Goal: Information Seeking & Learning: Learn about a topic

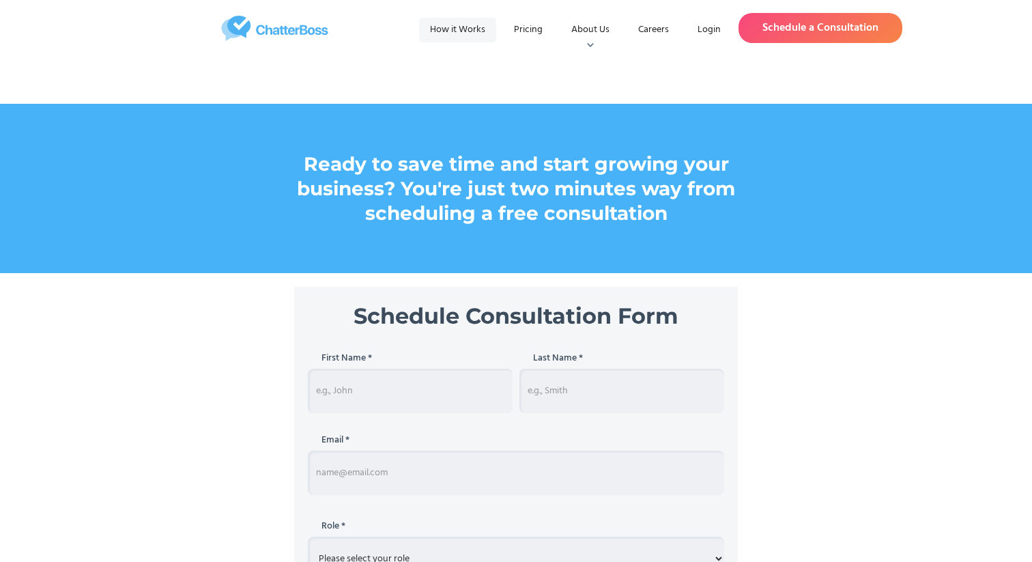
click at [459, 33] on link "How it Works" at bounding box center [457, 30] width 77 height 25
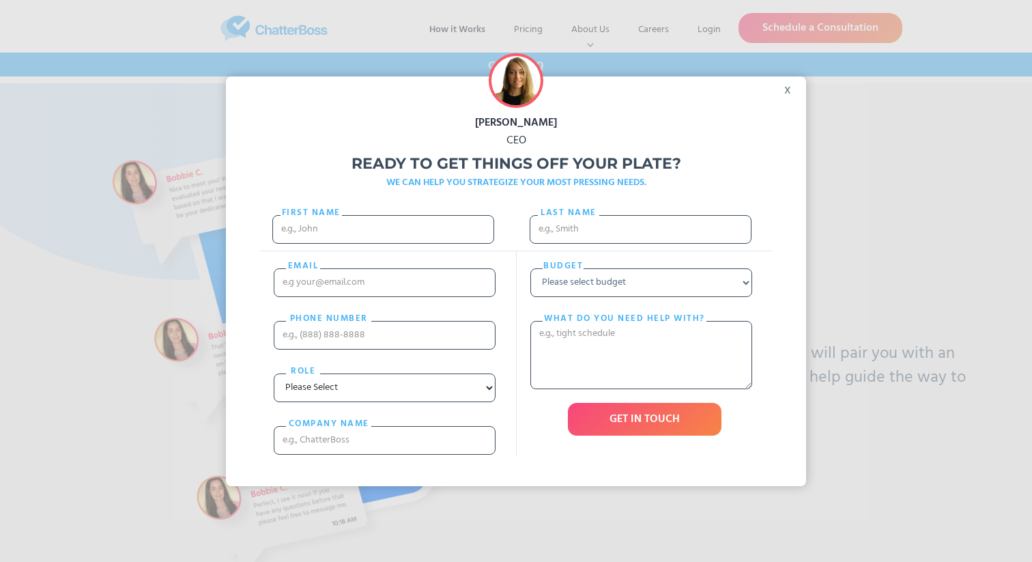
click at [786, 90] on div "x" at bounding box center [791, 86] width 31 height 20
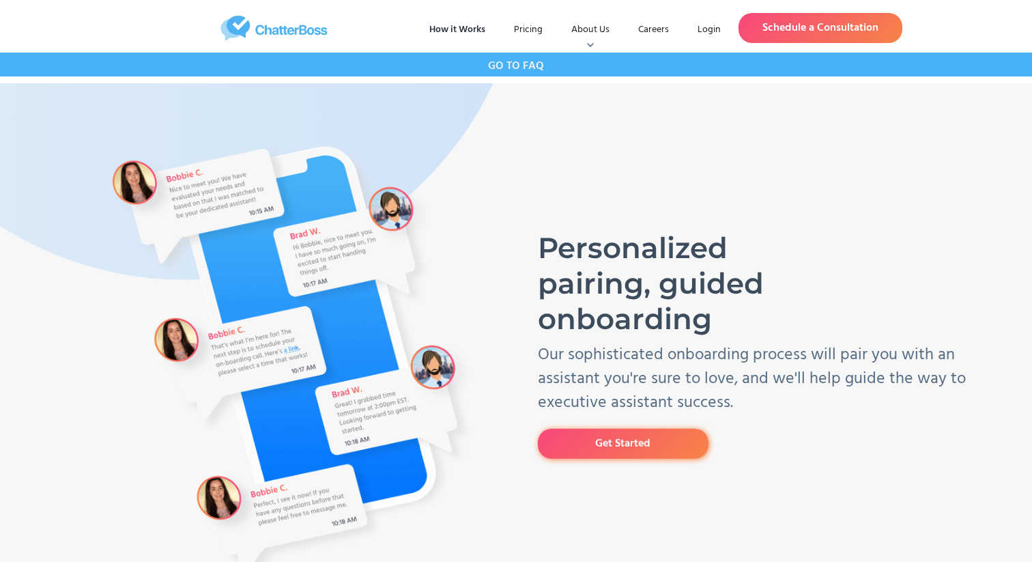
click at [570, 438] on link "Get Started" at bounding box center [623, 444] width 171 height 30
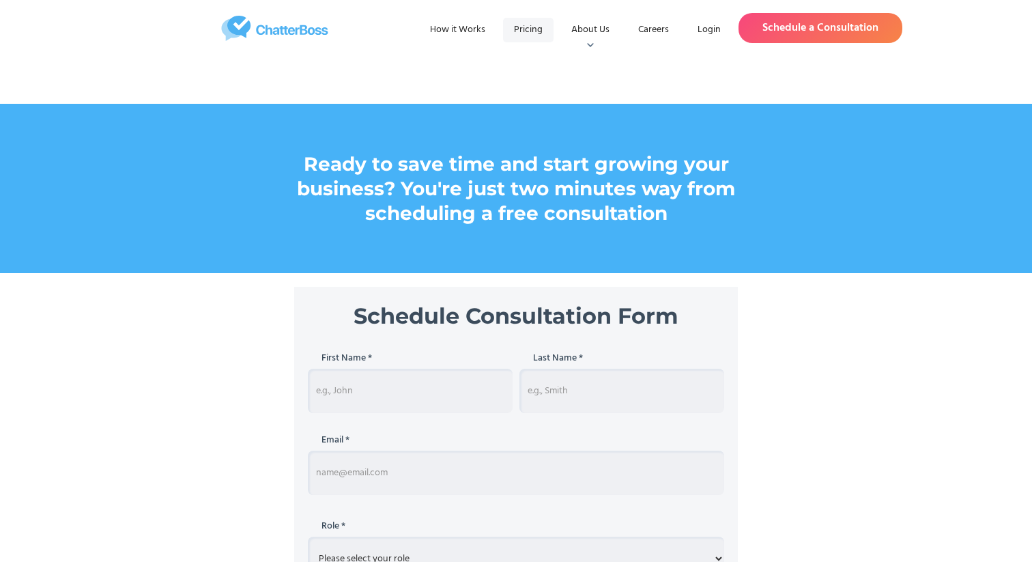
click at [528, 25] on link "Pricing" at bounding box center [528, 30] width 51 height 25
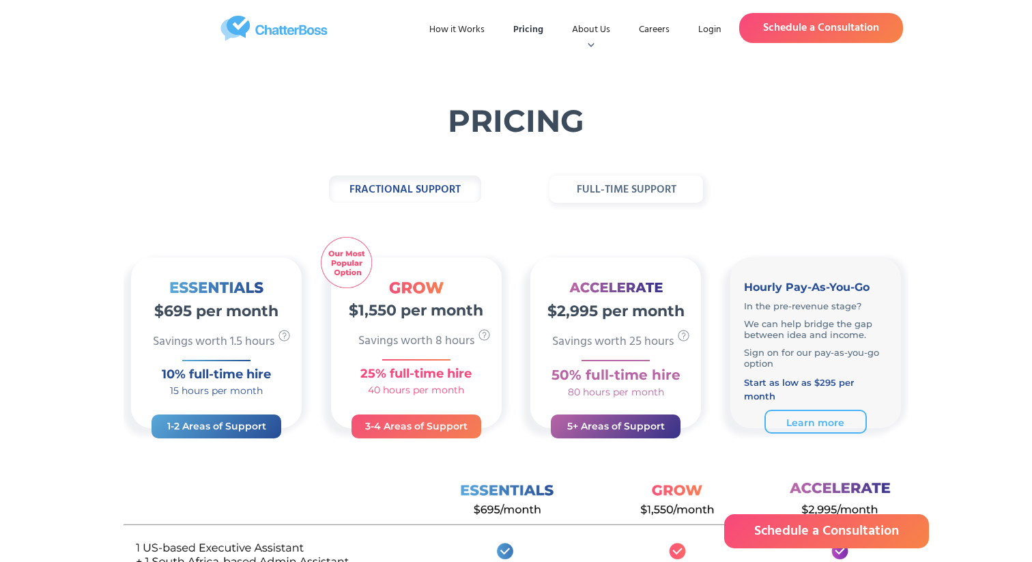
click at [395, 184] on strong "fractional support" at bounding box center [405, 190] width 111 height 18
